Goal: Check status: Check status

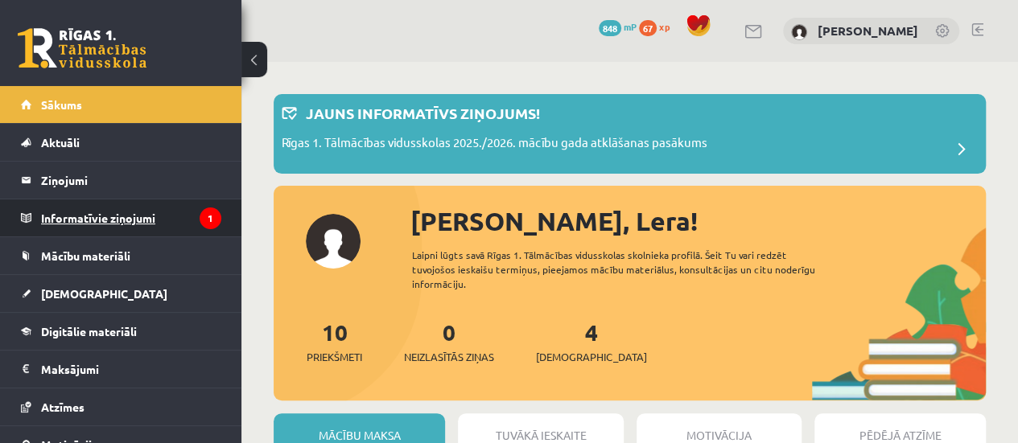
click at [179, 212] on legend "Informatīvie ziņojumi 1" at bounding box center [131, 218] width 180 height 37
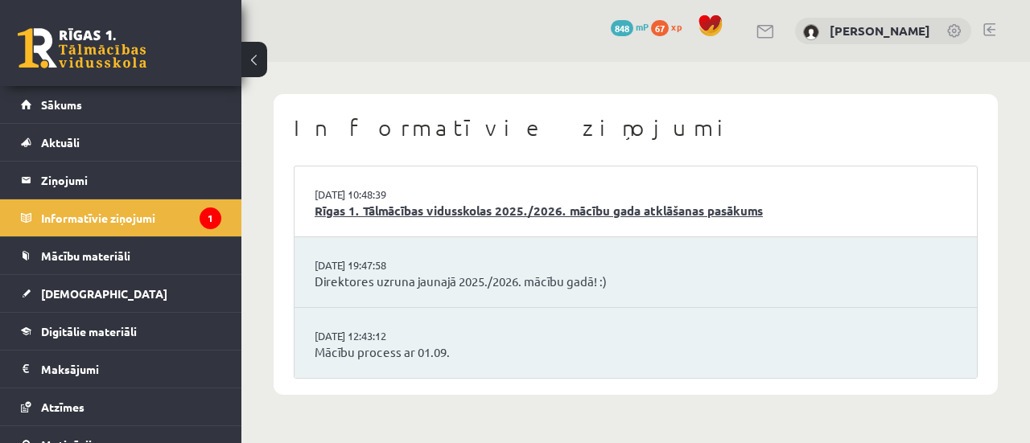
click at [547, 208] on link "Rīgas 1. Tālmācības vidusskolas 2025./2026. mācību gada atklāšanas pasākums" at bounding box center [636, 211] width 642 height 19
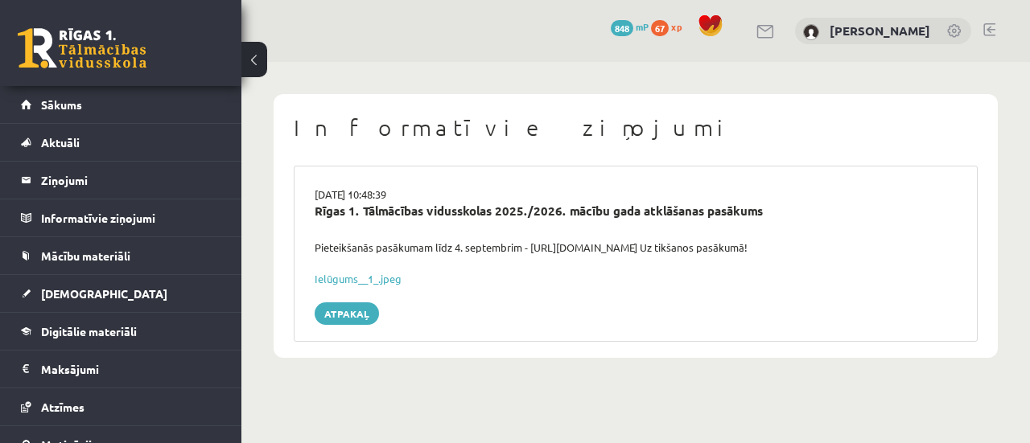
click at [264, 67] on button at bounding box center [254, 59] width 26 height 35
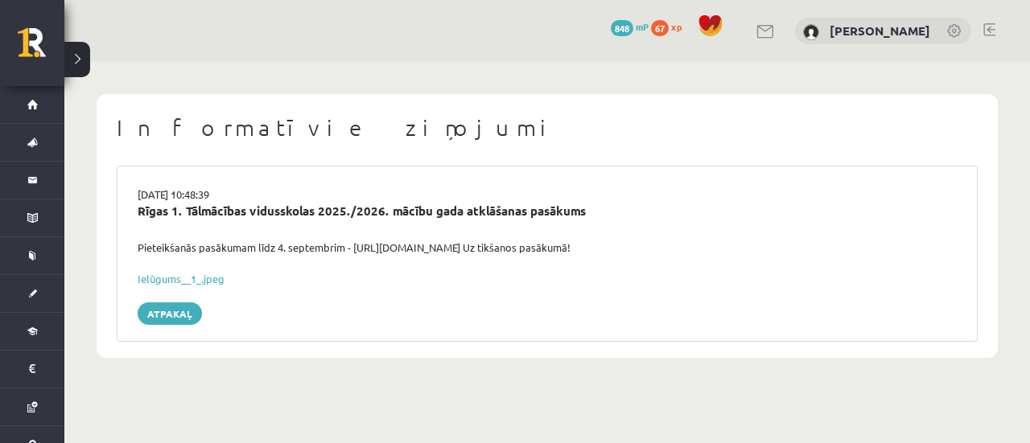
click at [68, 72] on button at bounding box center [77, 59] width 26 height 35
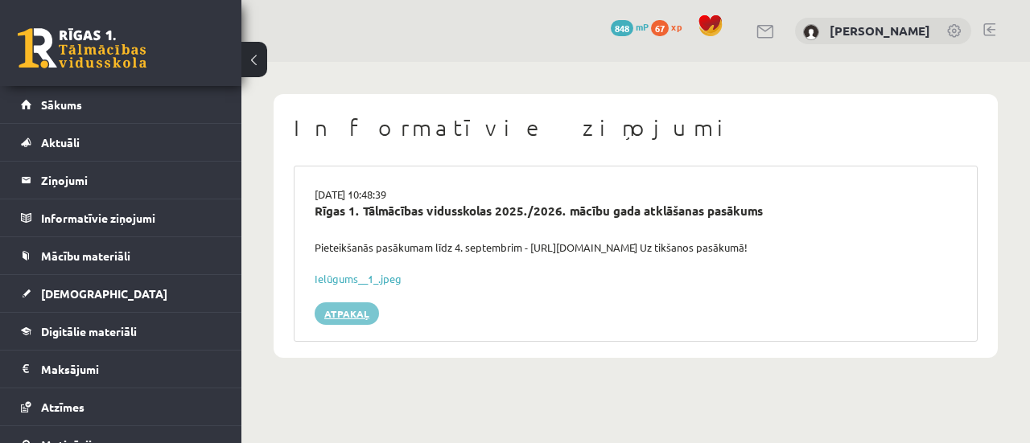
click at [354, 323] on link "Atpakaļ" at bounding box center [347, 314] width 64 height 23
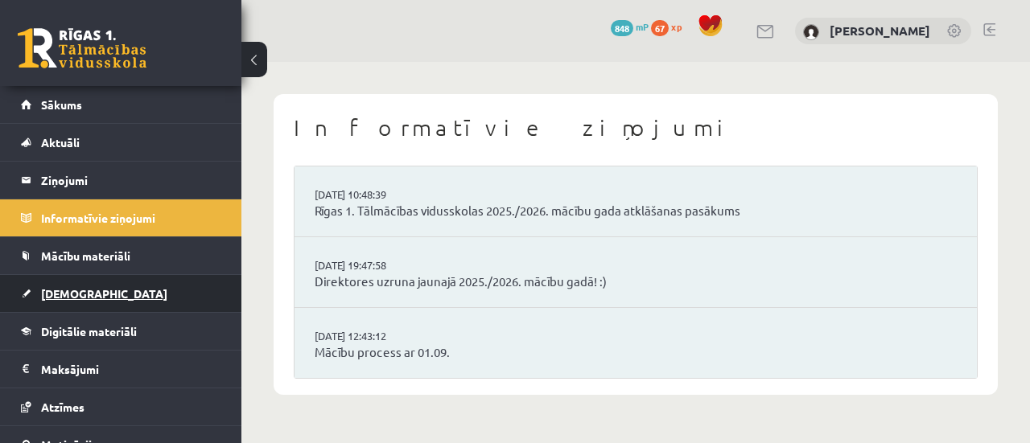
click at [154, 290] on link "[DEMOGRAPHIC_DATA]" at bounding box center [121, 293] width 200 height 37
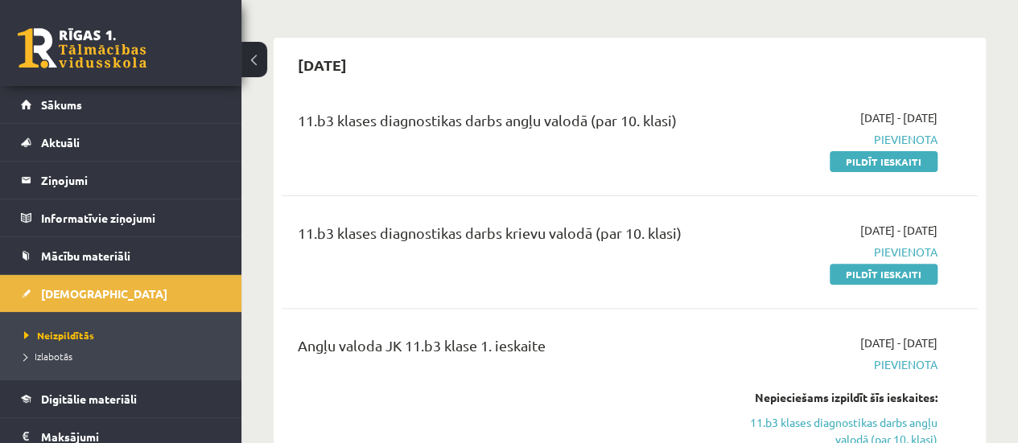
scroll to position [88, 0]
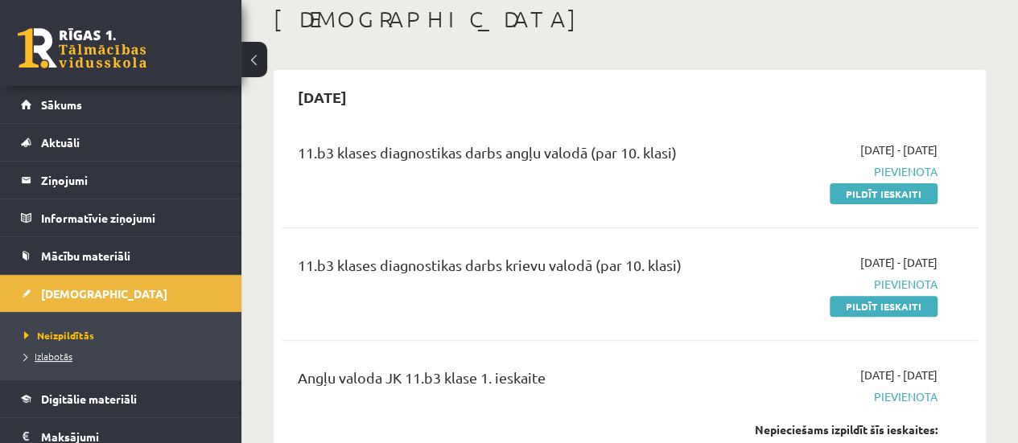
click at [67, 356] on span "Izlabotās" at bounding box center [48, 356] width 48 height 13
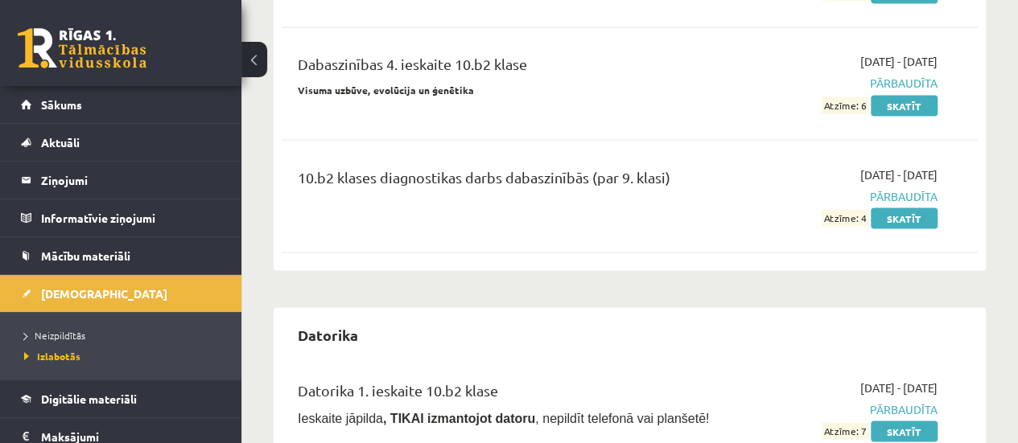
scroll to position [1417, 0]
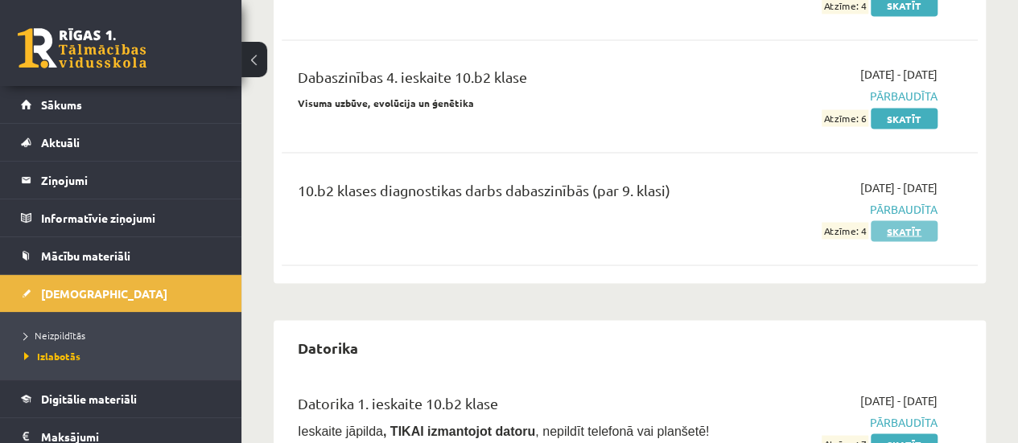
click at [912, 226] on link "Skatīt" at bounding box center [904, 230] width 67 height 21
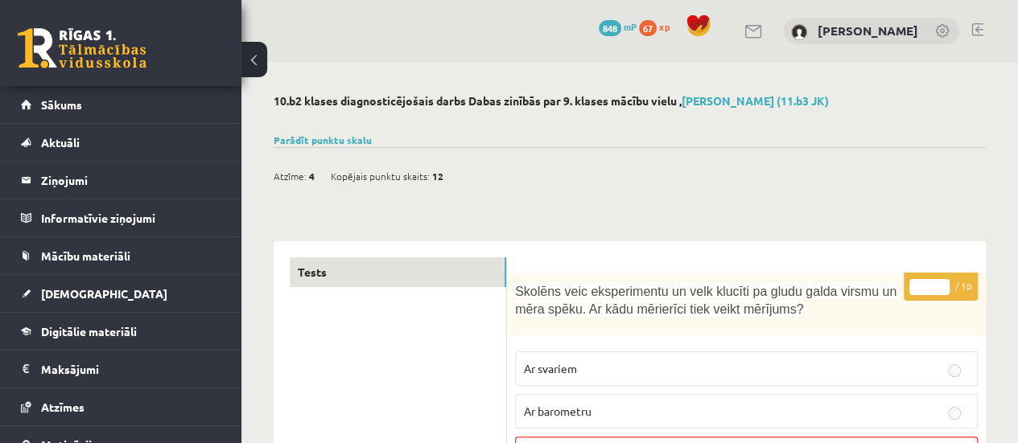
scroll to position [8, 0]
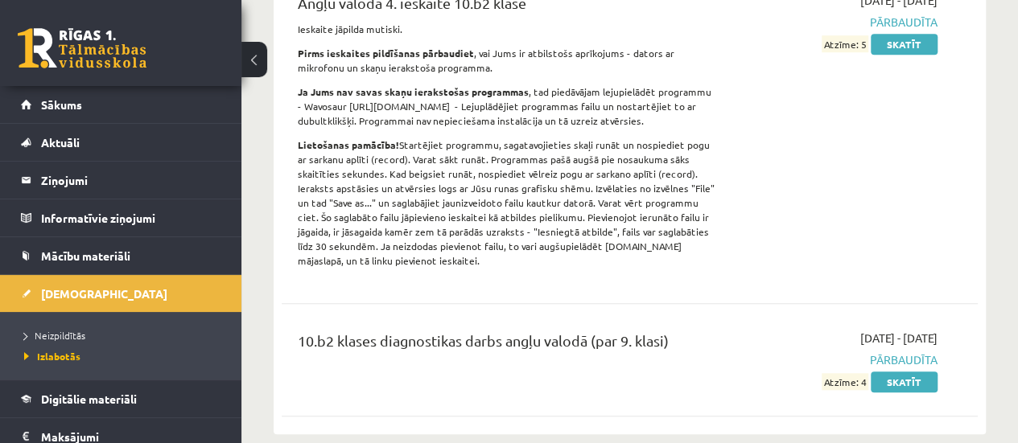
scroll to position [588, 0]
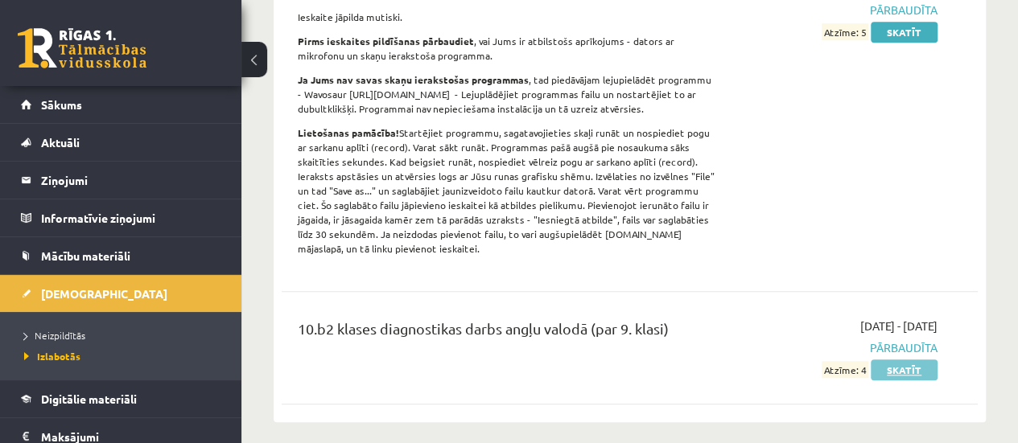
click at [912, 368] on link "Skatīt" at bounding box center [904, 370] width 67 height 21
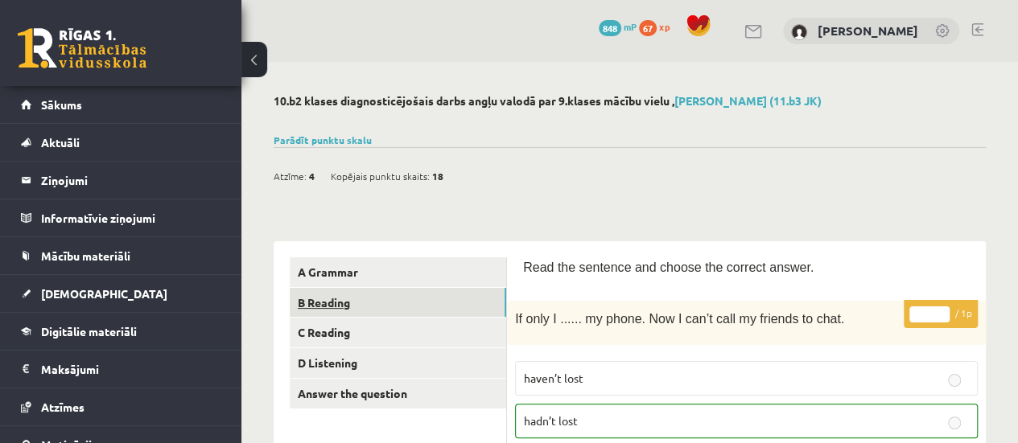
click at [353, 301] on link "B Reading" at bounding box center [398, 303] width 216 height 30
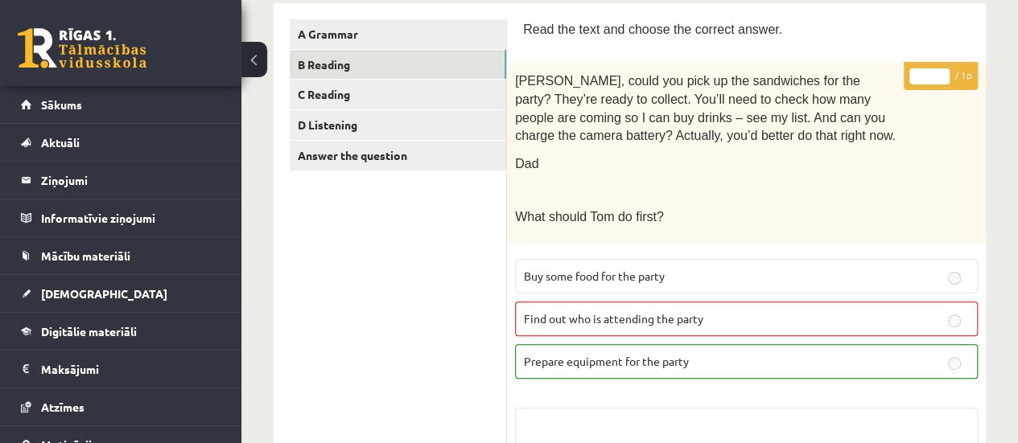
scroll to position [207, 0]
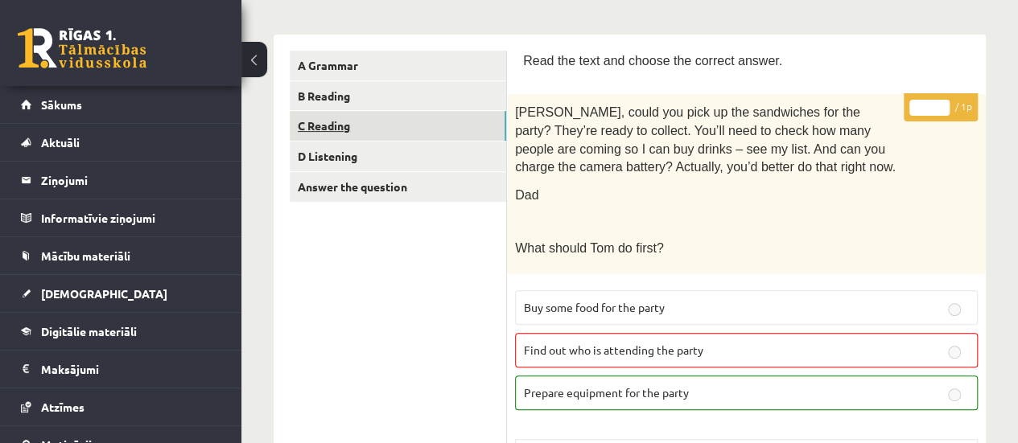
click at [407, 131] on link "C Reading" at bounding box center [398, 126] width 216 height 30
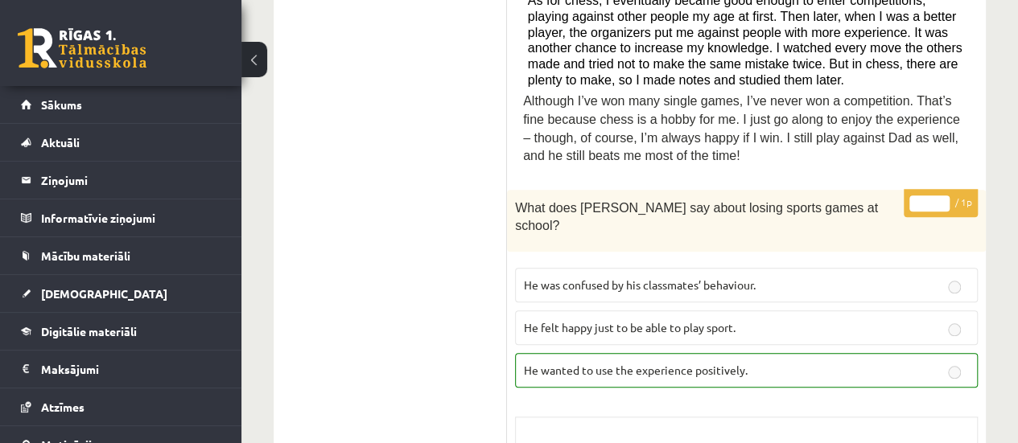
scroll to position [0, 0]
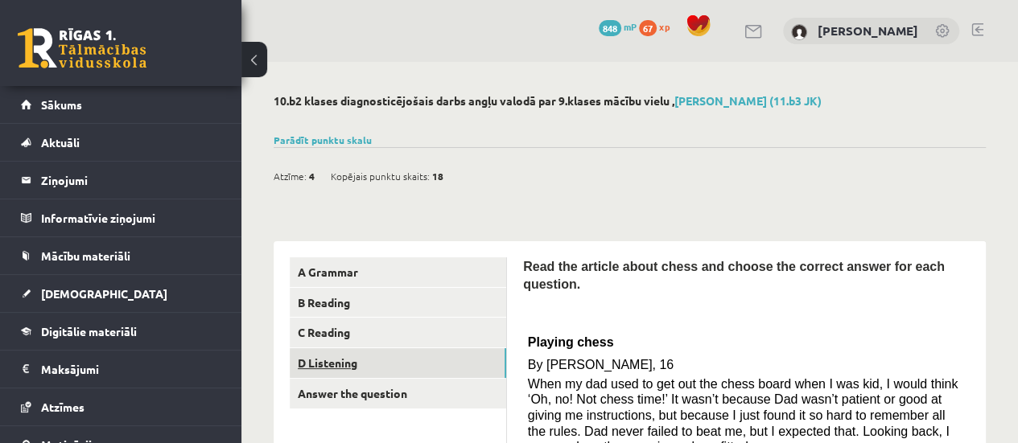
click at [386, 365] on link "D Listening" at bounding box center [398, 363] width 216 height 30
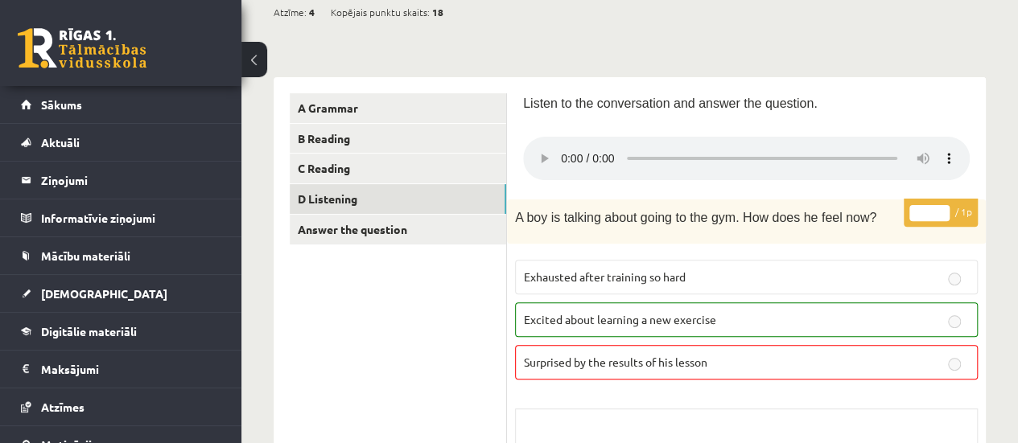
scroll to position [156, 0]
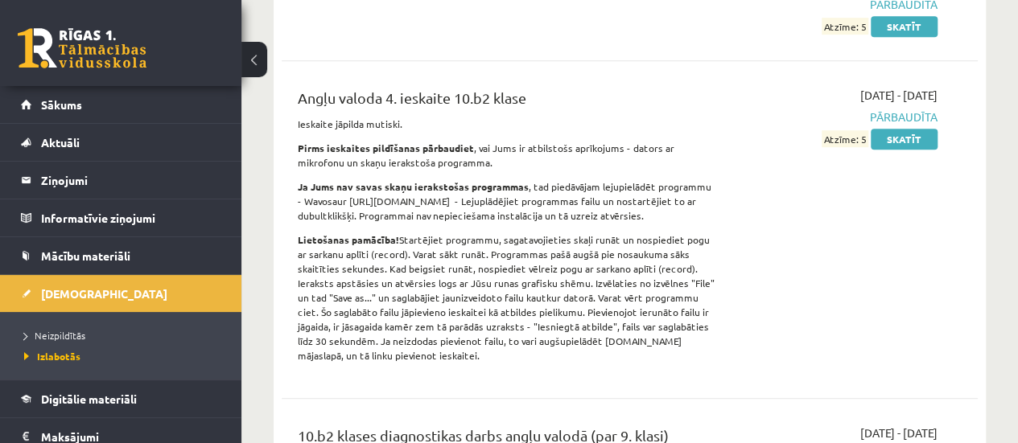
scroll to position [468, 0]
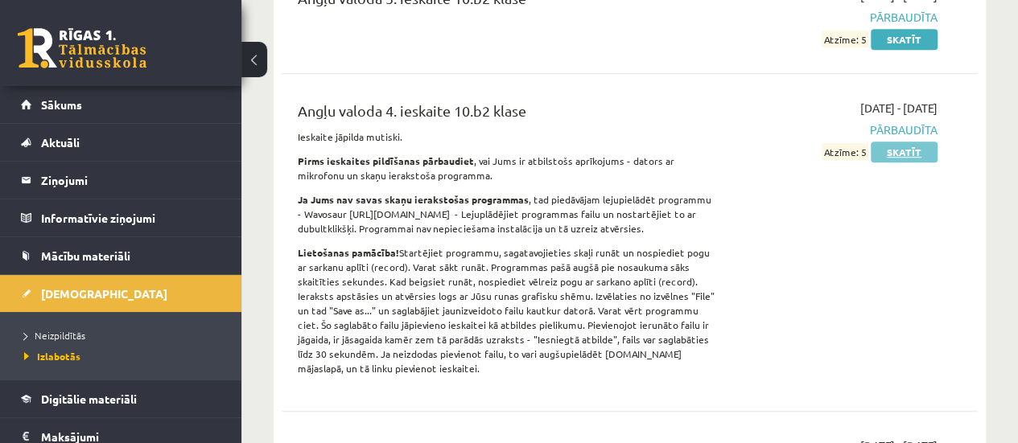
click at [924, 152] on link "Skatīt" at bounding box center [904, 152] width 67 height 21
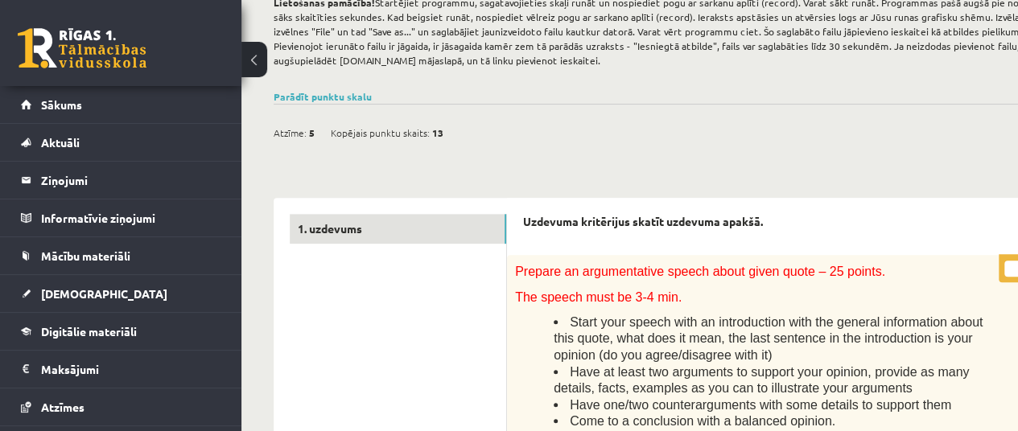
scroll to position [191, 0]
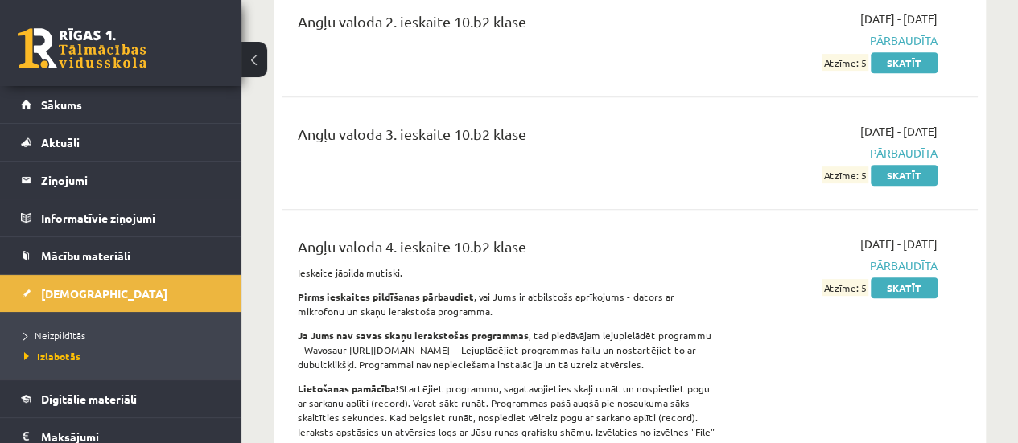
scroll to position [320, 0]
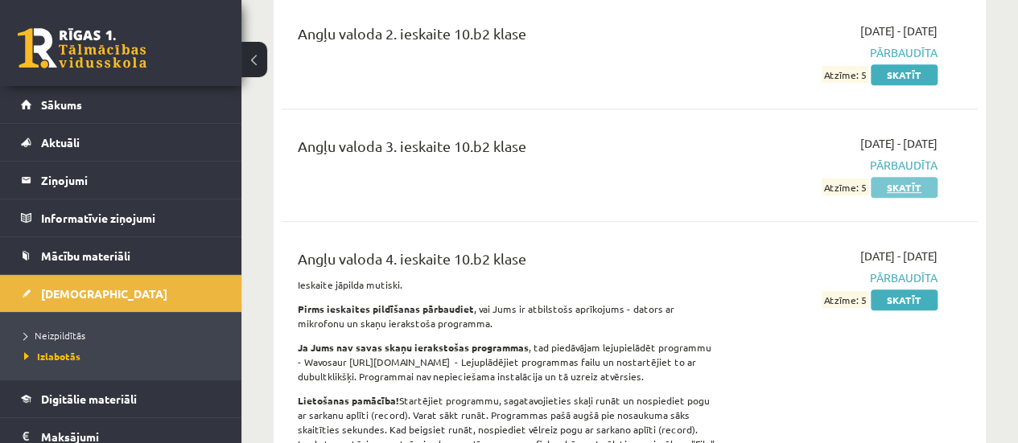
click at [906, 184] on link "Skatīt" at bounding box center [904, 187] width 67 height 21
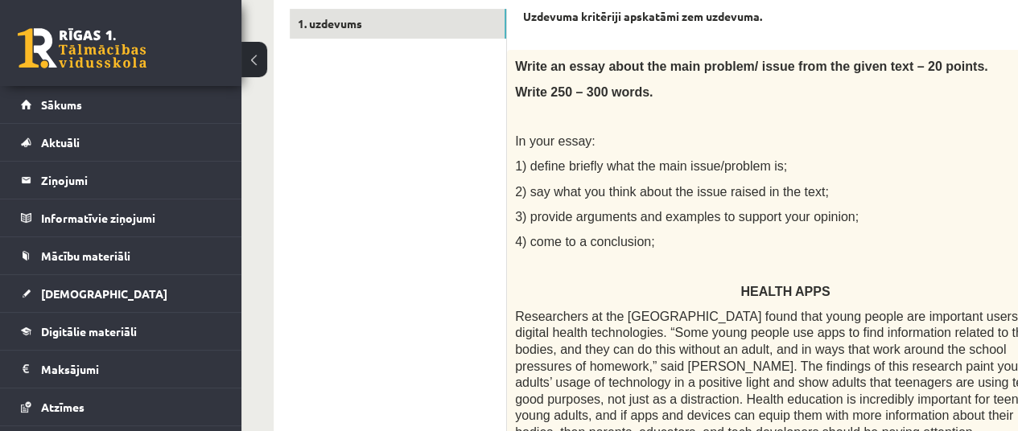
scroll to position [211, 0]
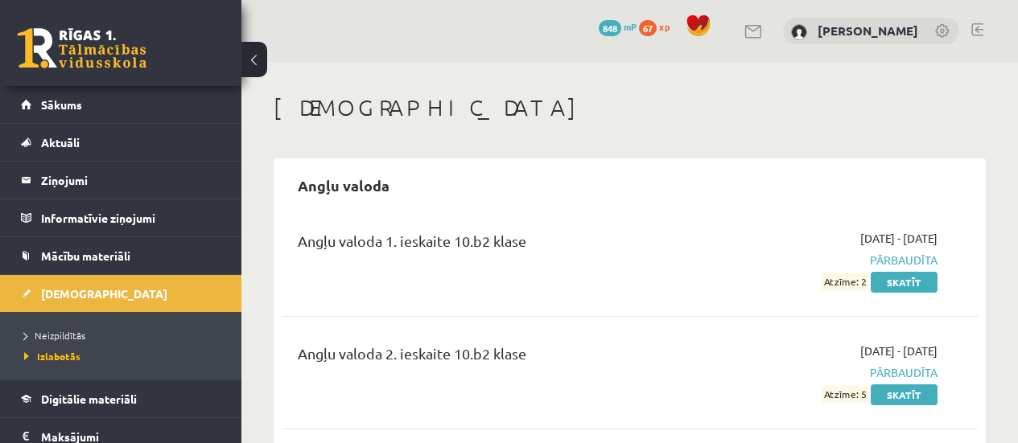
scroll to position [320, 0]
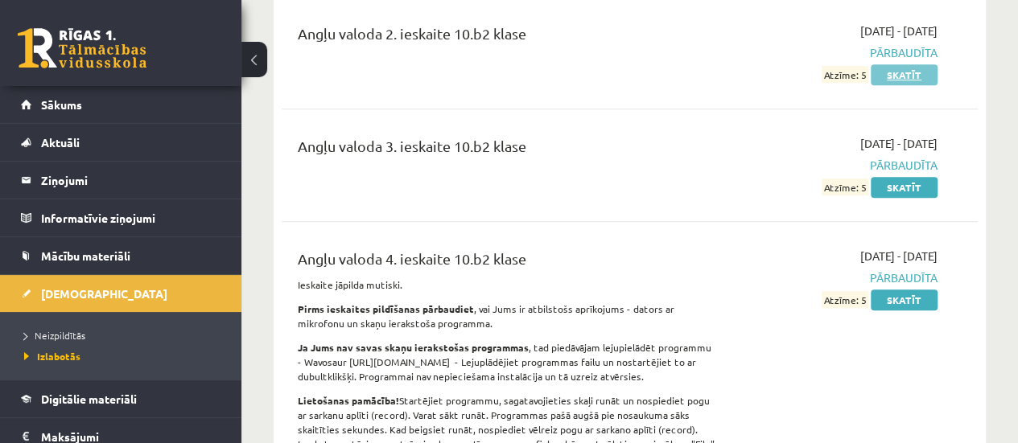
click at [897, 77] on link "Skatīt" at bounding box center [904, 74] width 67 height 21
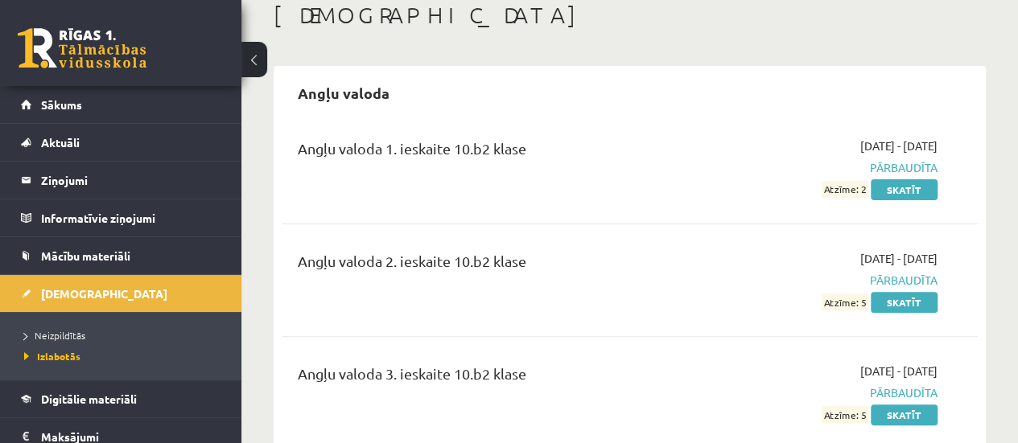
scroll to position [105, 0]
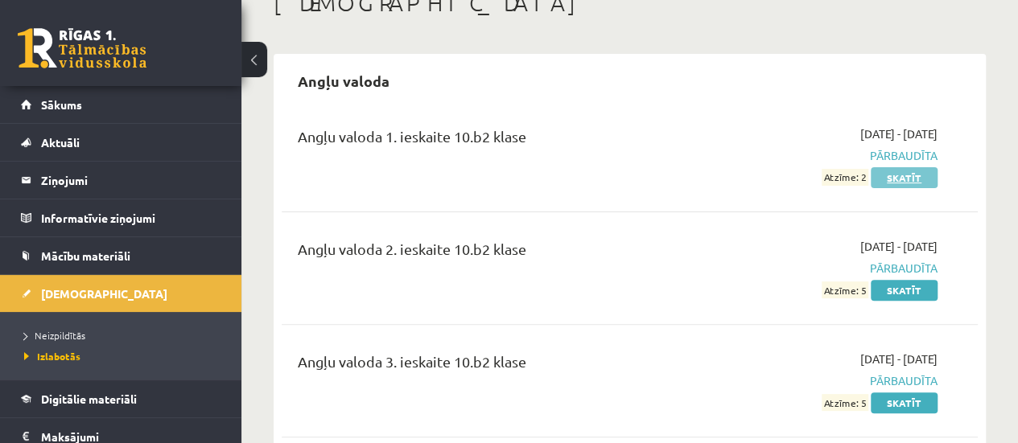
click at [906, 183] on link "Skatīt" at bounding box center [904, 177] width 67 height 21
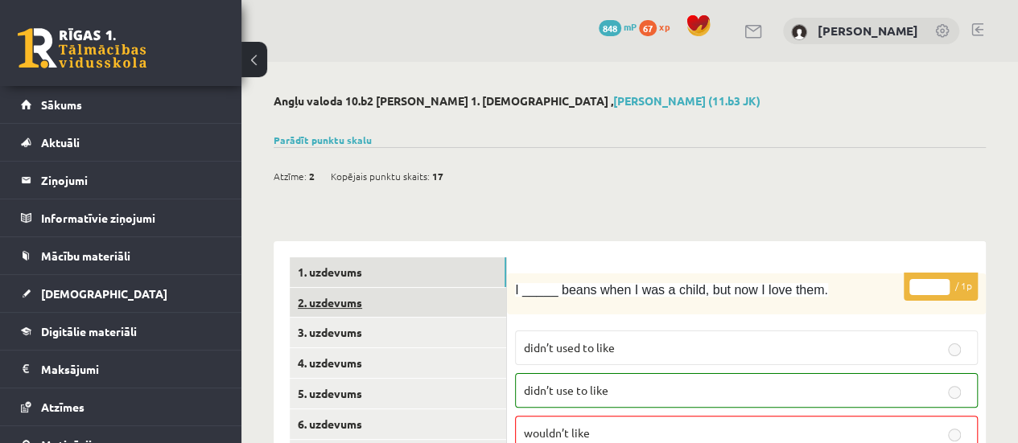
click at [378, 311] on link "2. uzdevums" at bounding box center [398, 303] width 216 height 30
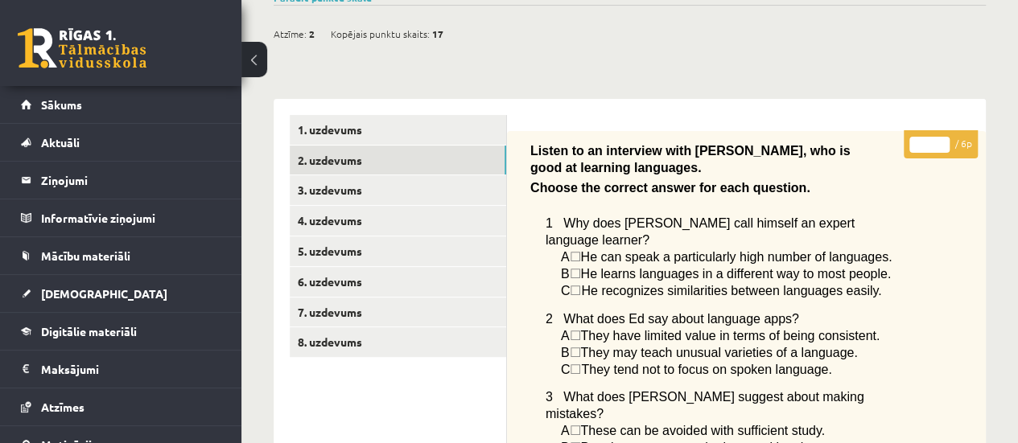
scroll to position [167, 0]
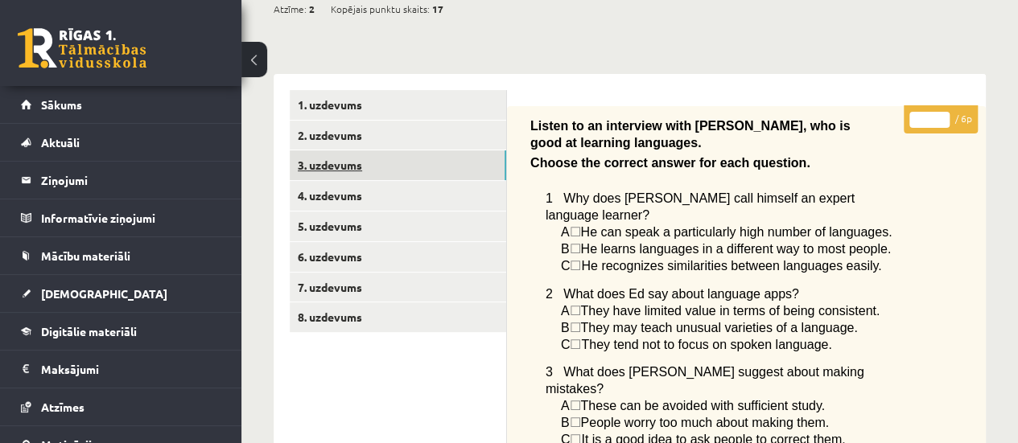
click at [346, 175] on link "3. uzdevums" at bounding box center [398, 165] width 216 height 30
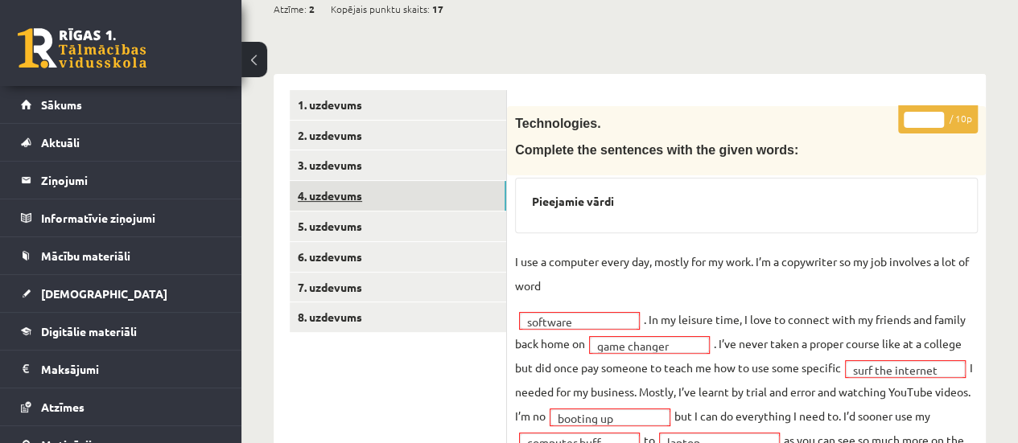
click at [362, 198] on link "4. uzdevums" at bounding box center [398, 196] width 216 height 30
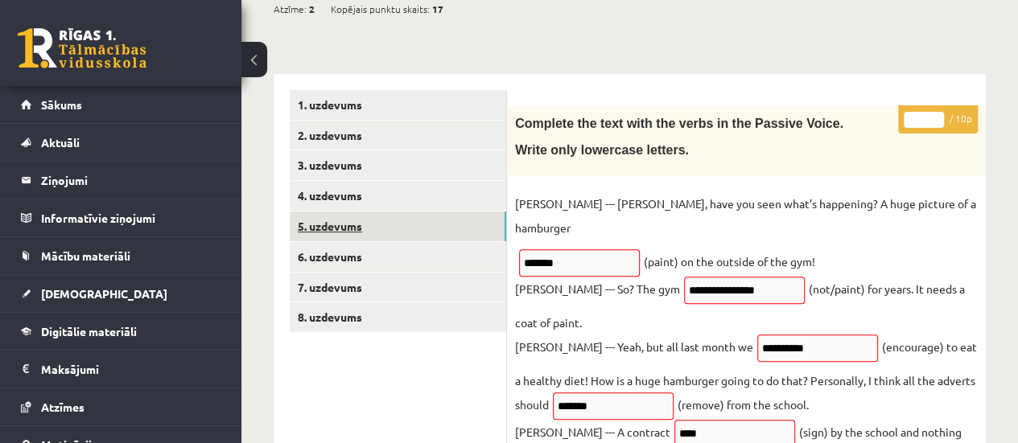
click at [362, 231] on link "5. uzdevums" at bounding box center [398, 227] width 216 height 30
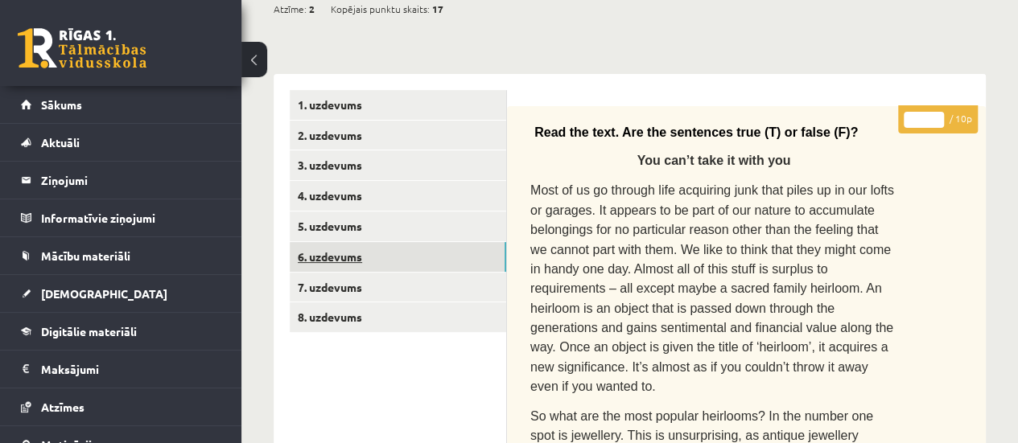
click at [356, 260] on link "6. uzdevums" at bounding box center [398, 257] width 216 height 30
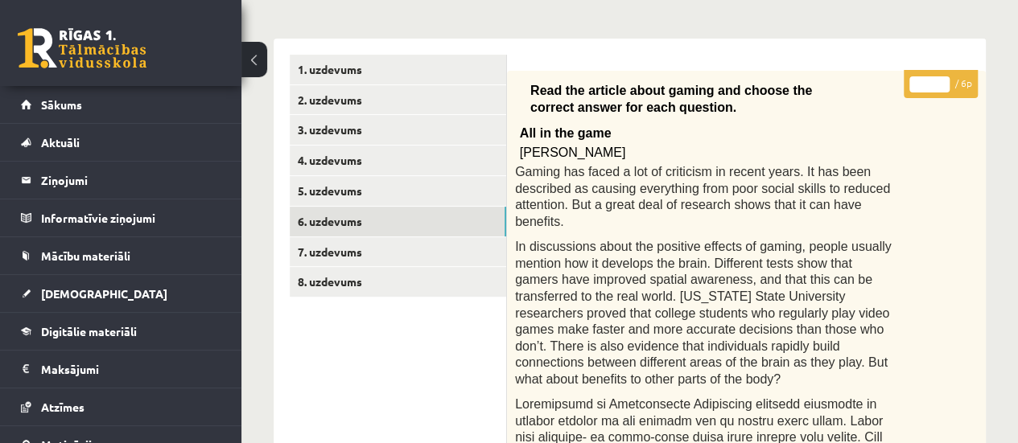
scroll to position [208, 0]
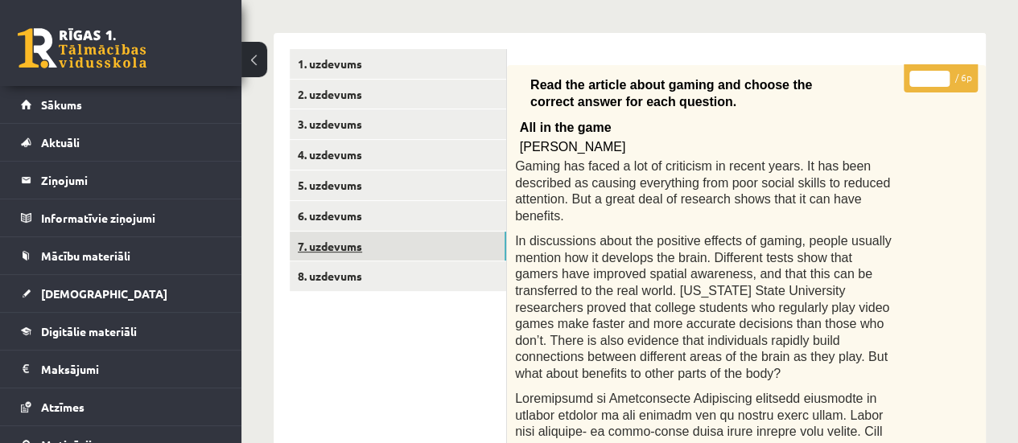
click at [452, 253] on link "7. uzdevums" at bounding box center [398, 247] width 216 height 30
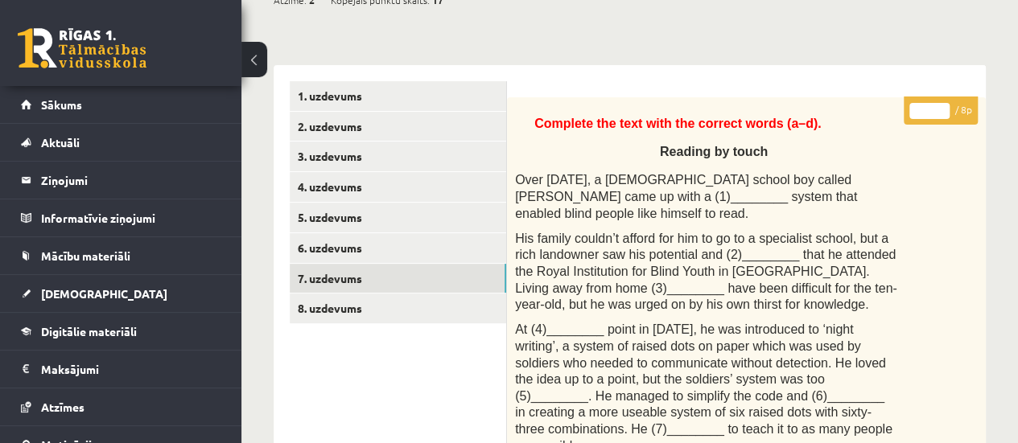
scroll to position [224, 0]
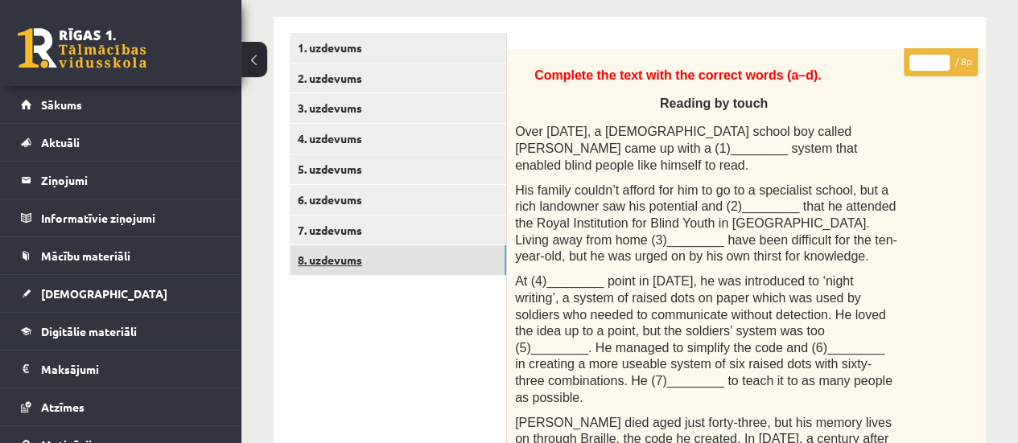
click at [409, 259] on link "8. uzdevums" at bounding box center [398, 260] width 216 height 30
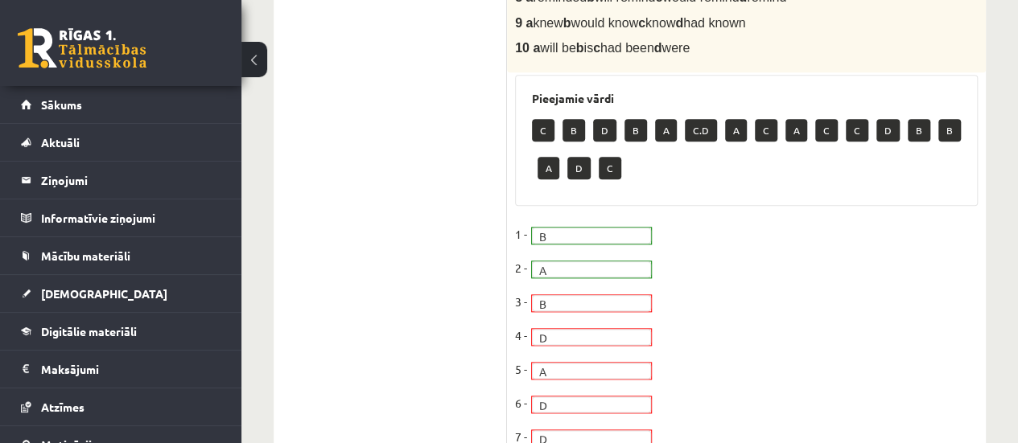
scroll to position [0, 0]
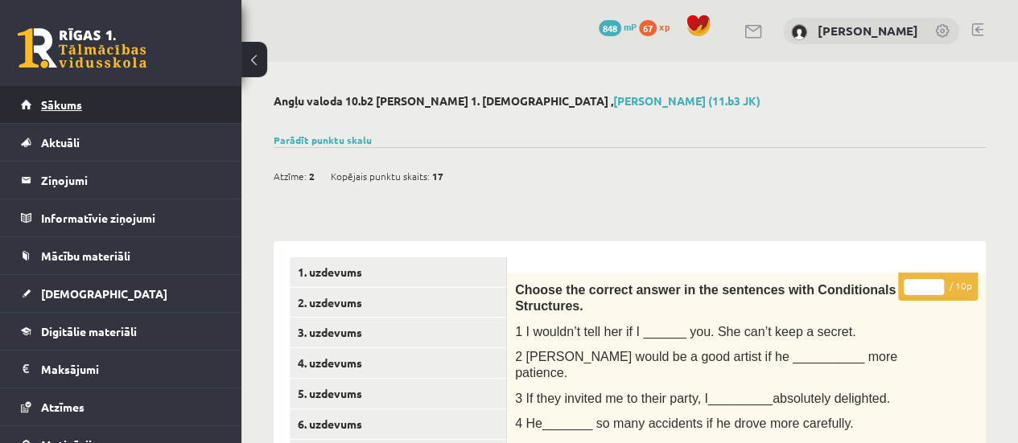
click at [184, 97] on link "Sākums" at bounding box center [121, 104] width 200 height 37
